Goal: Navigation & Orientation: Find specific page/section

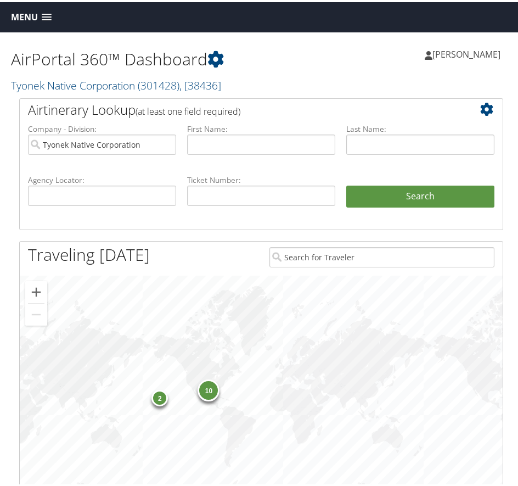
click at [227, 331] on div "10 2" at bounding box center [261, 389] width 483 height 233
drag, startPoint x: 192, startPoint y: 307, endPoint x: 142, endPoint y: 210, distance: 109.2
click at [184, 290] on div "10 2" at bounding box center [261, 389] width 483 height 233
click at [185, 37] on div "AirPortal 360™ Dashboard Tyonek Native Corporation ( 301428 ) , [ 38436 ] Tyone…" at bounding box center [136, 64] width 250 height 56
